Goal: Task Accomplishment & Management: Use online tool/utility

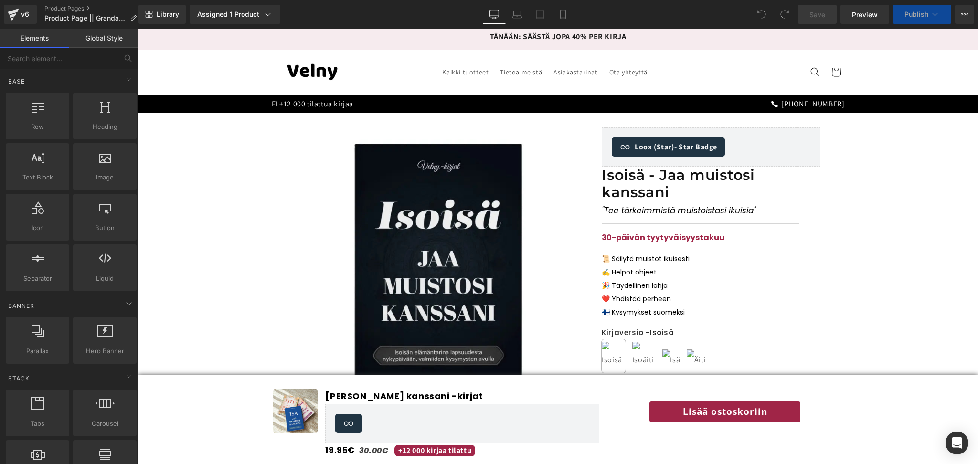
scroll to position [31, 0]
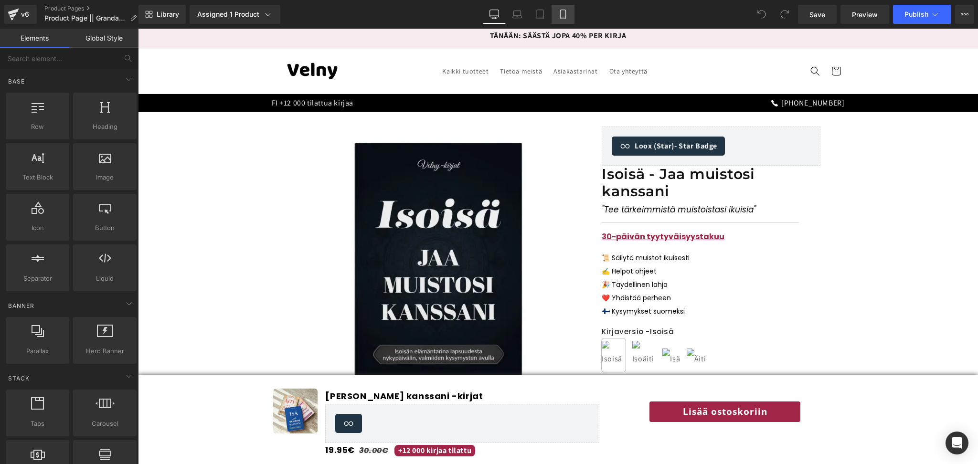
click at [556, 22] on link "Mobile" at bounding box center [563, 14] width 23 height 19
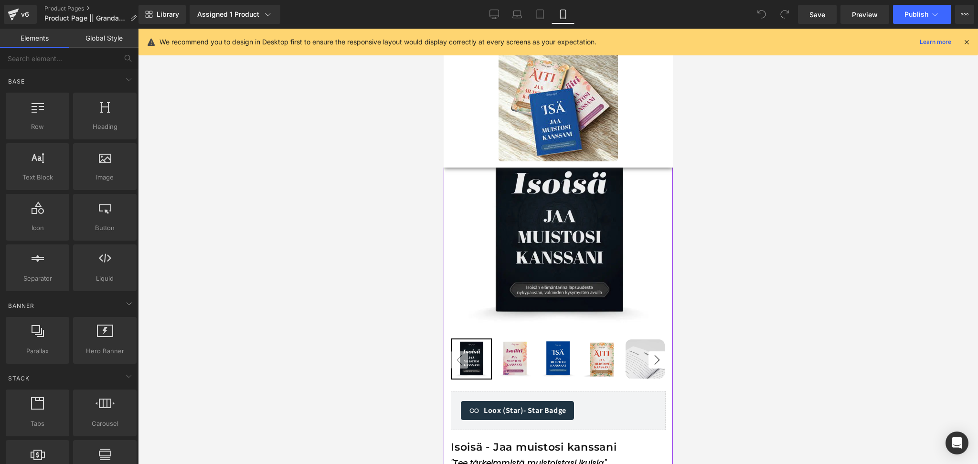
scroll to position [0, 0]
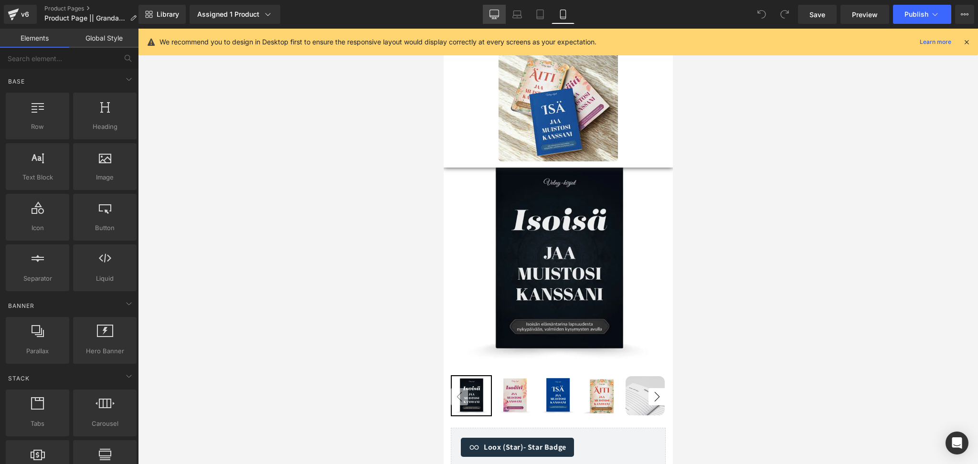
click at [500, 20] on link "Desktop" at bounding box center [494, 14] width 23 height 19
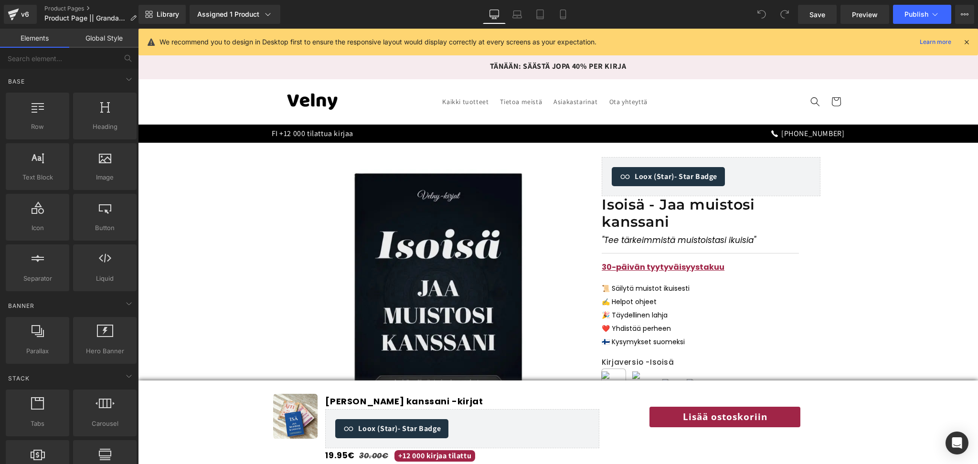
scroll to position [115, 0]
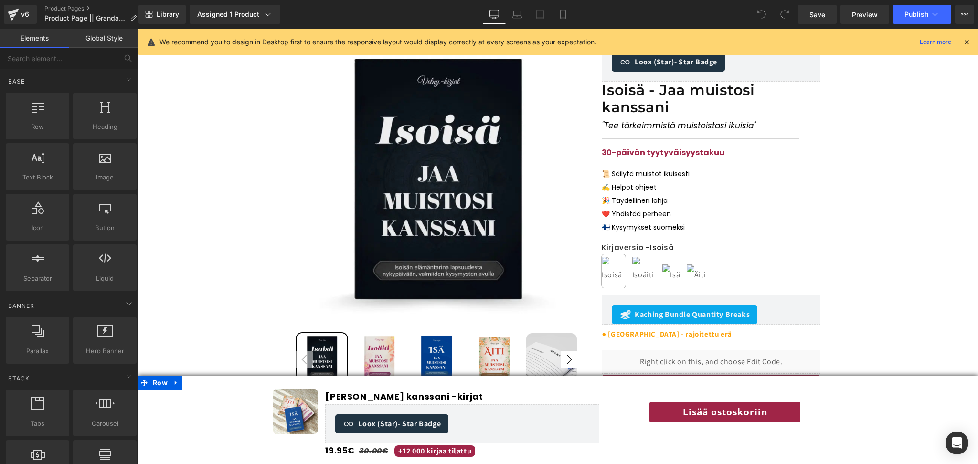
click at [208, 409] on div "Image Jaa muistosi kanssani -kirjat (P) Title Loox (Star) - Star Badge Loox (St…" at bounding box center [558, 420] width 840 height 76
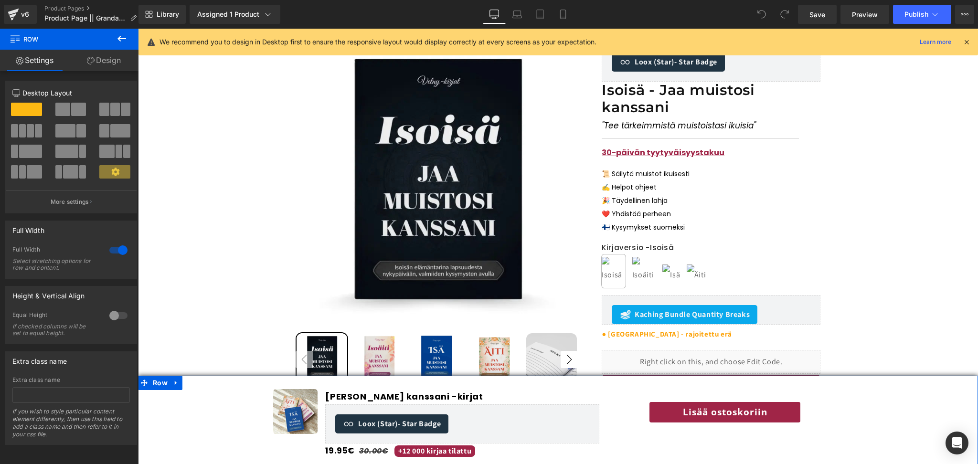
click at [105, 63] on link "Design" at bounding box center [103, 60] width 69 height 21
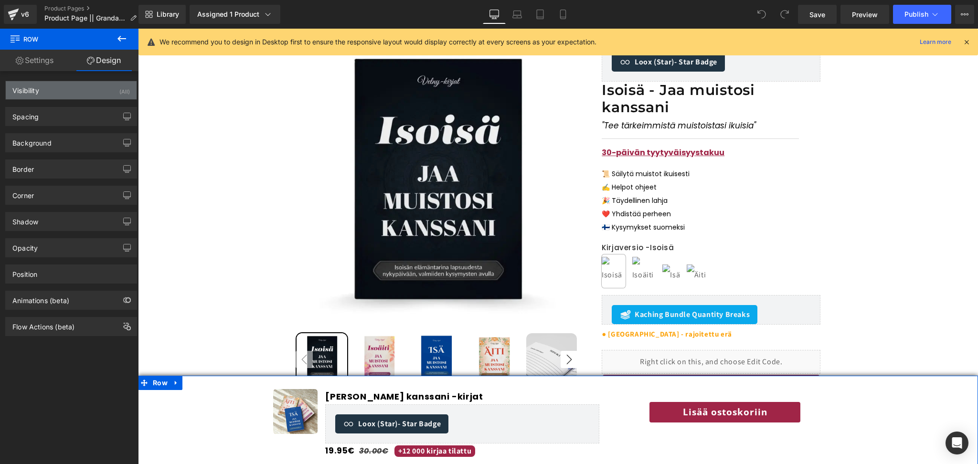
click at [60, 98] on div "Visibility (All)" at bounding box center [71, 90] width 131 height 18
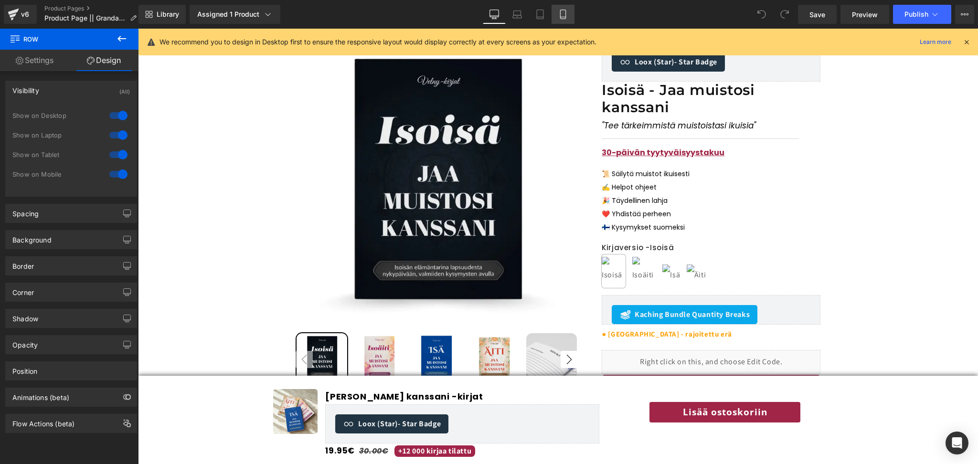
click at [566, 12] on icon at bounding box center [563, 15] width 10 height 10
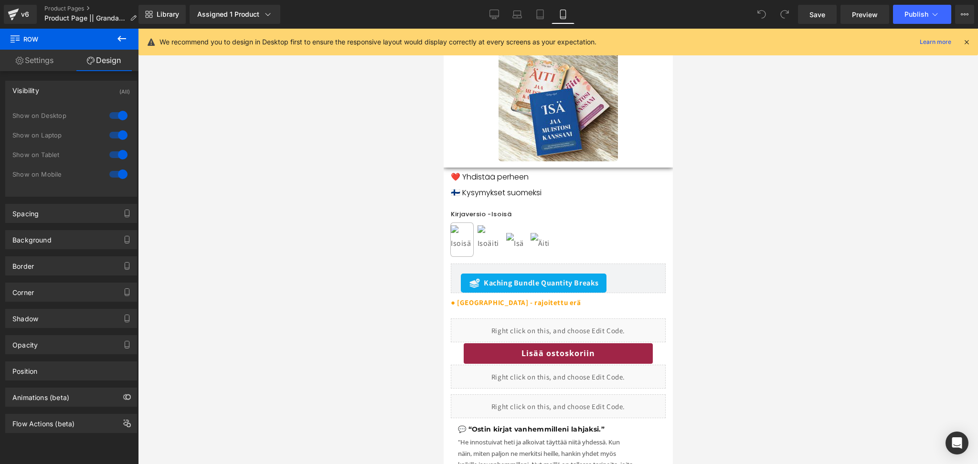
scroll to position [420, 0]
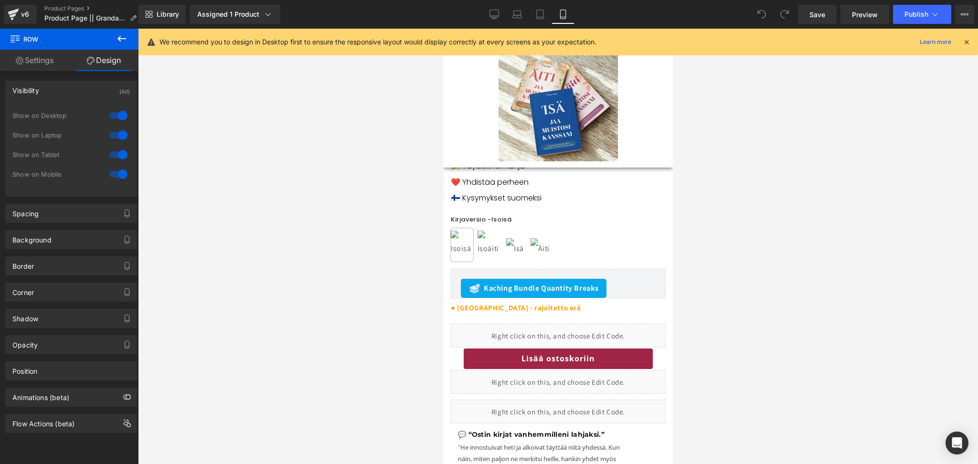
click at [627, 95] on div at bounding box center [558, 101] width 226 height 119
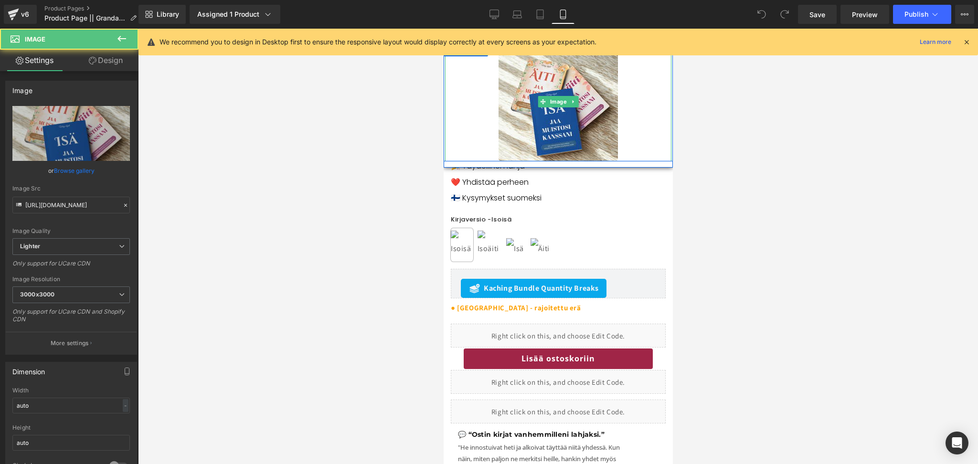
click at [470, 115] on div at bounding box center [558, 101] width 226 height 119
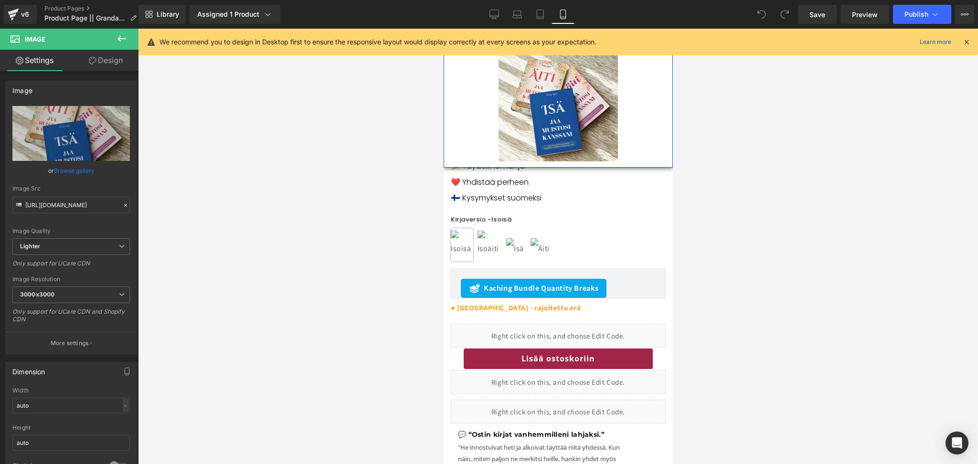
click at [455, 164] on div "Image Jaa muistosi kanssani -kirjat (P) Title Loox (Star) - Star Badge Loox (St…" at bounding box center [557, 98] width 229 height 139
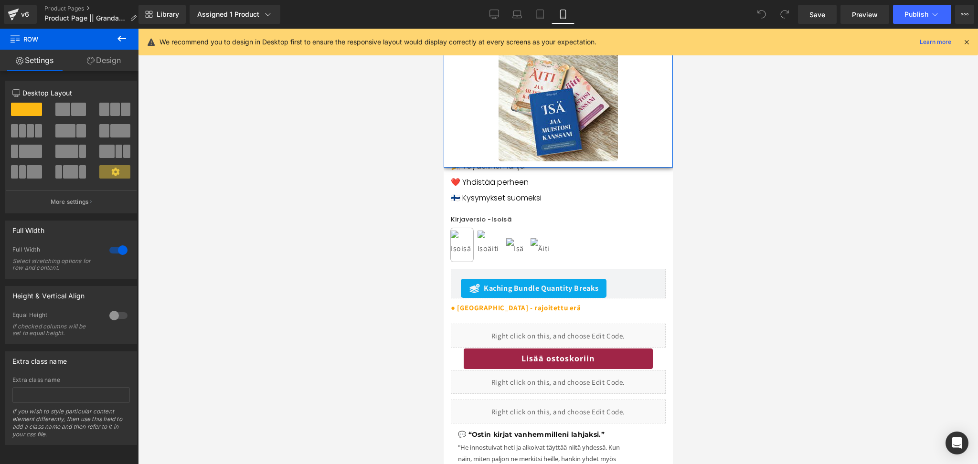
click at [101, 65] on link "Design" at bounding box center [103, 60] width 69 height 21
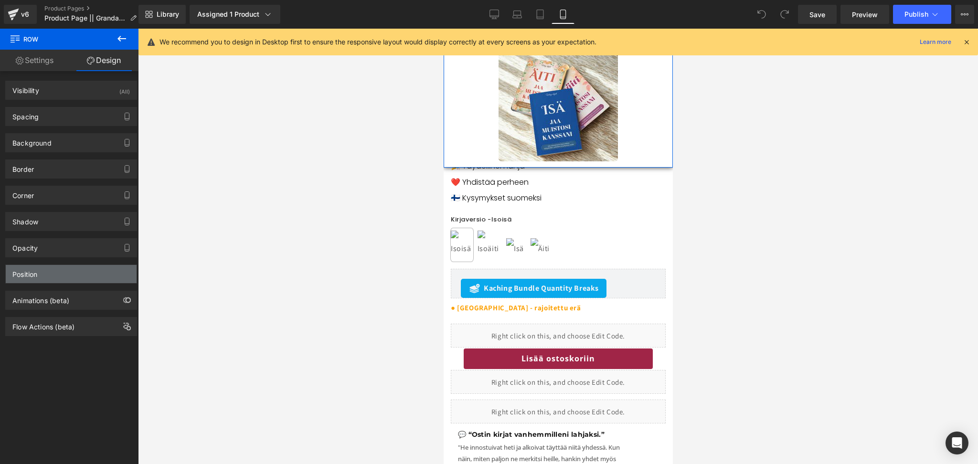
click at [56, 271] on div "Position" at bounding box center [71, 274] width 131 height 18
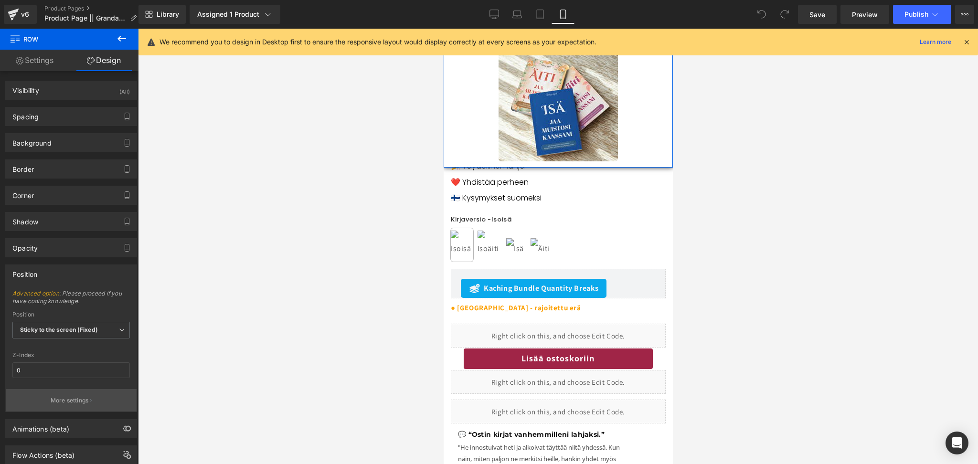
click at [65, 404] on p "More settings" at bounding box center [70, 400] width 38 height 9
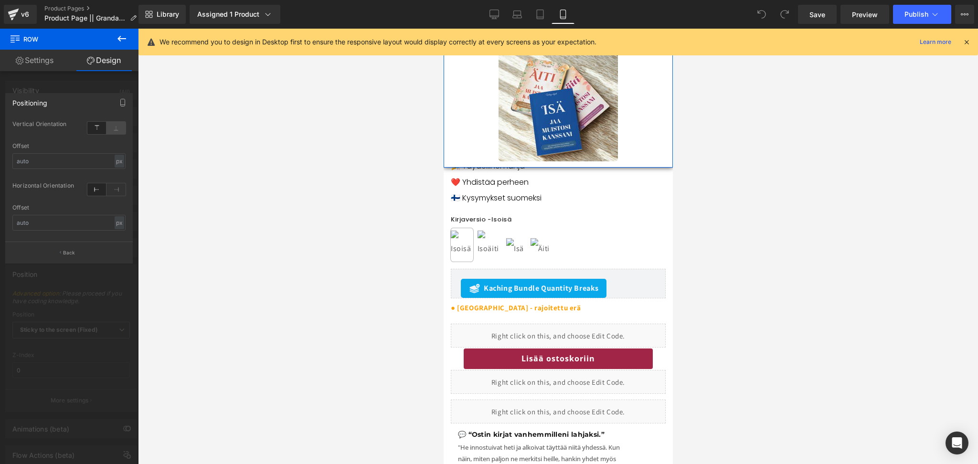
click at [121, 127] on icon at bounding box center [116, 128] width 19 height 12
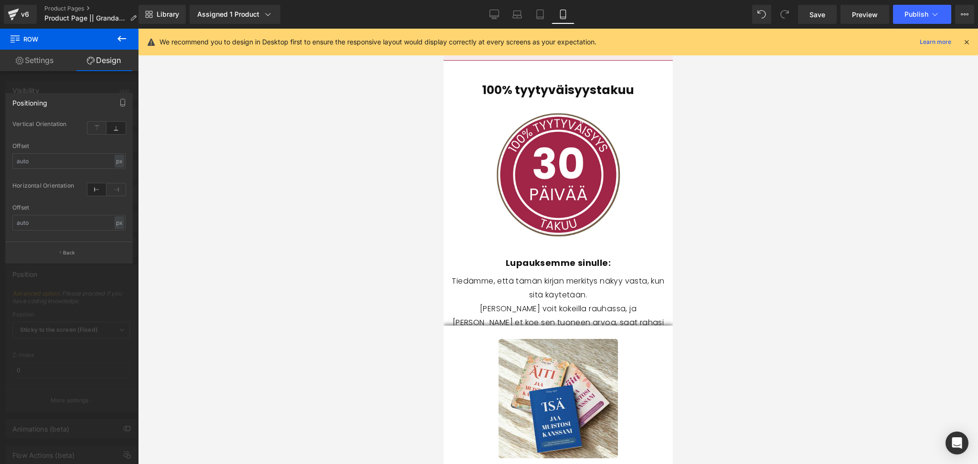
scroll to position [5147, 0]
